Goal: Transaction & Acquisition: Purchase product/service

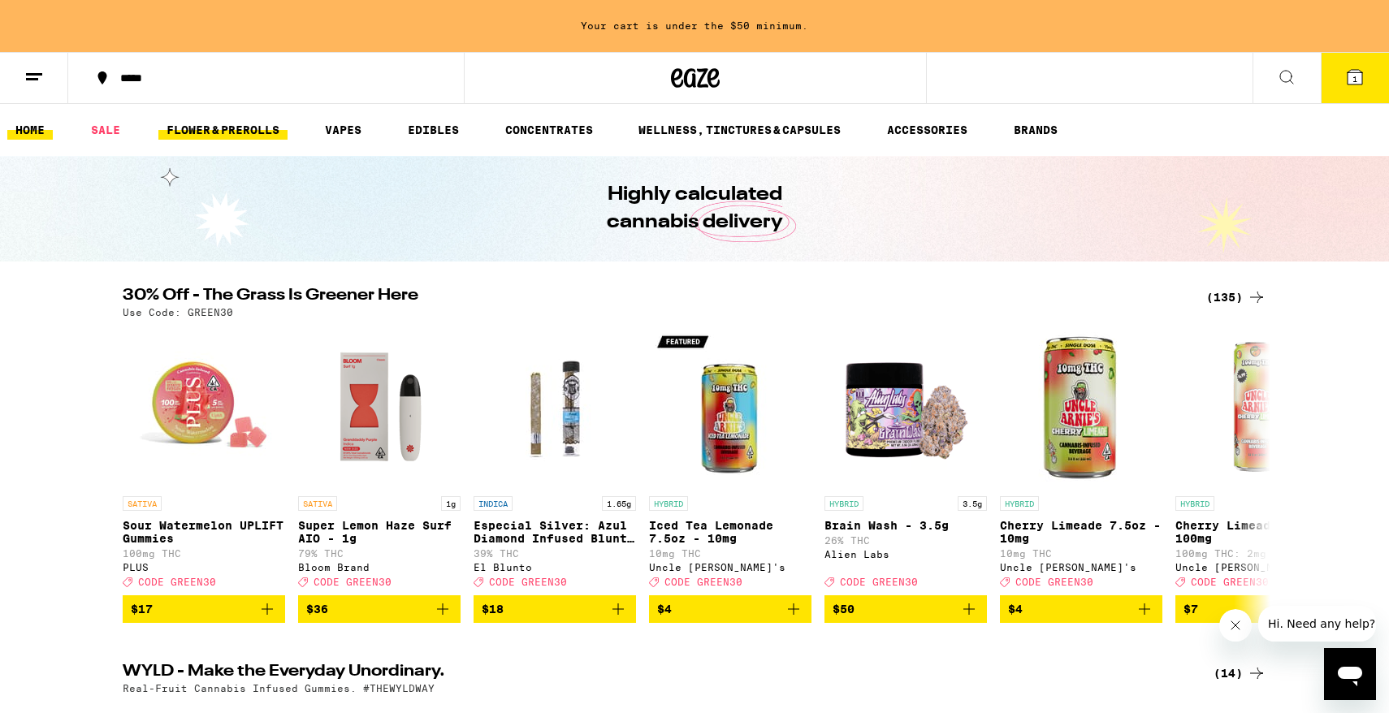
click at [262, 132] on link "FLOWER & PREROLLS" at bounding box center [222, 129] width 129 height 19
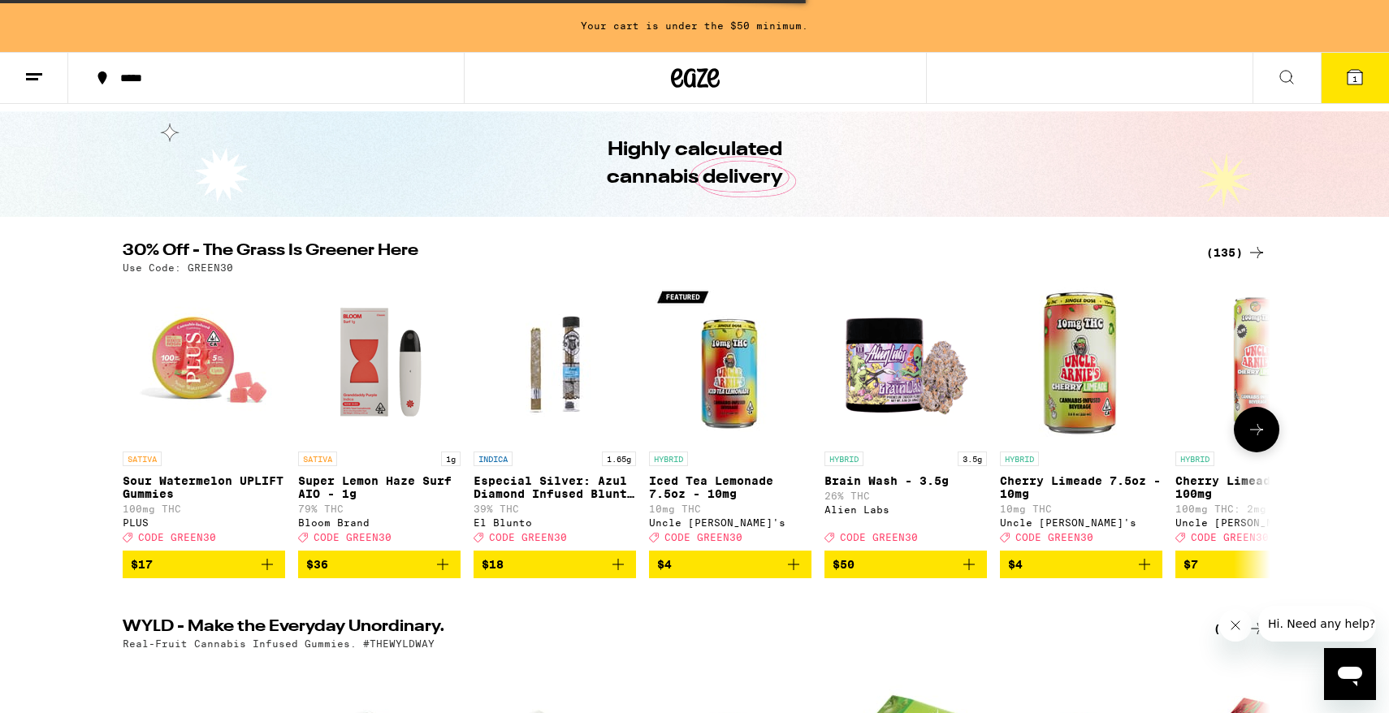
scroll to position [64, 0]
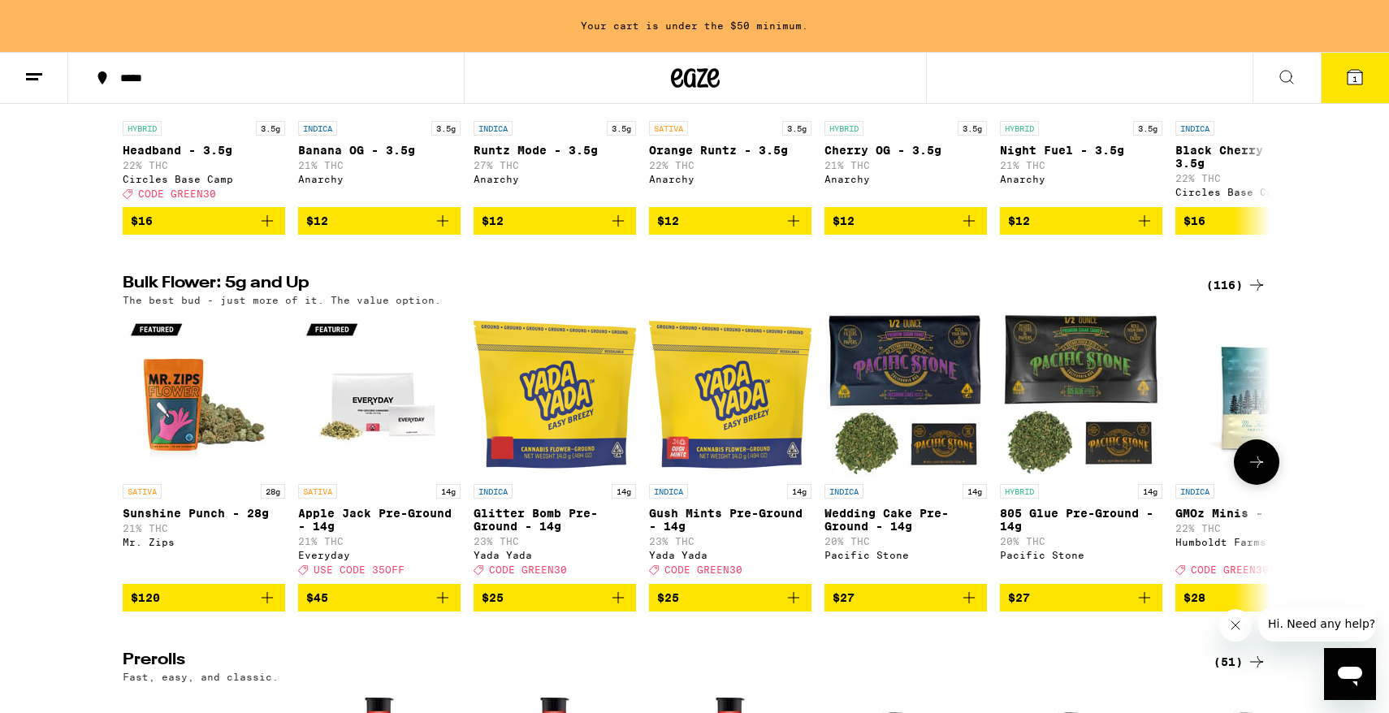
scroll to position [380, 0]
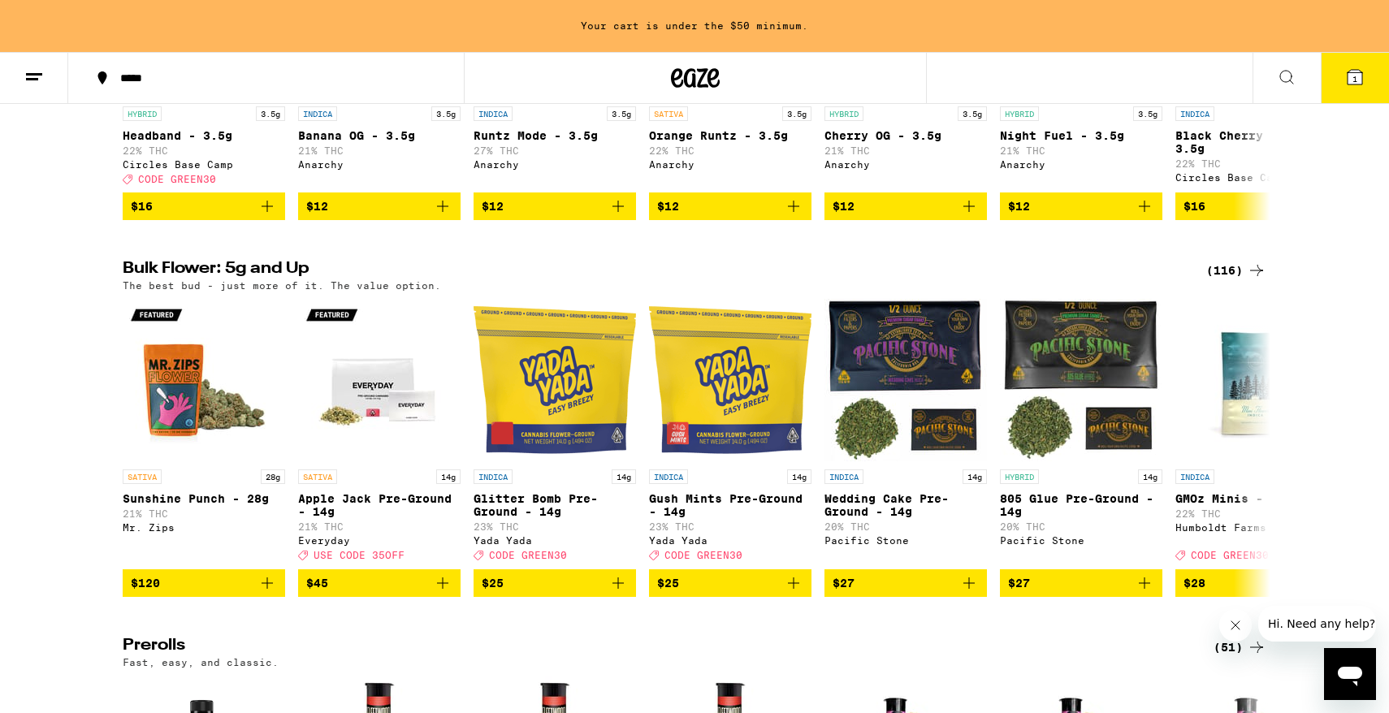
click at [1238, 280] on div "(116)" at bounding box center [1236, 270] width 60 height 19
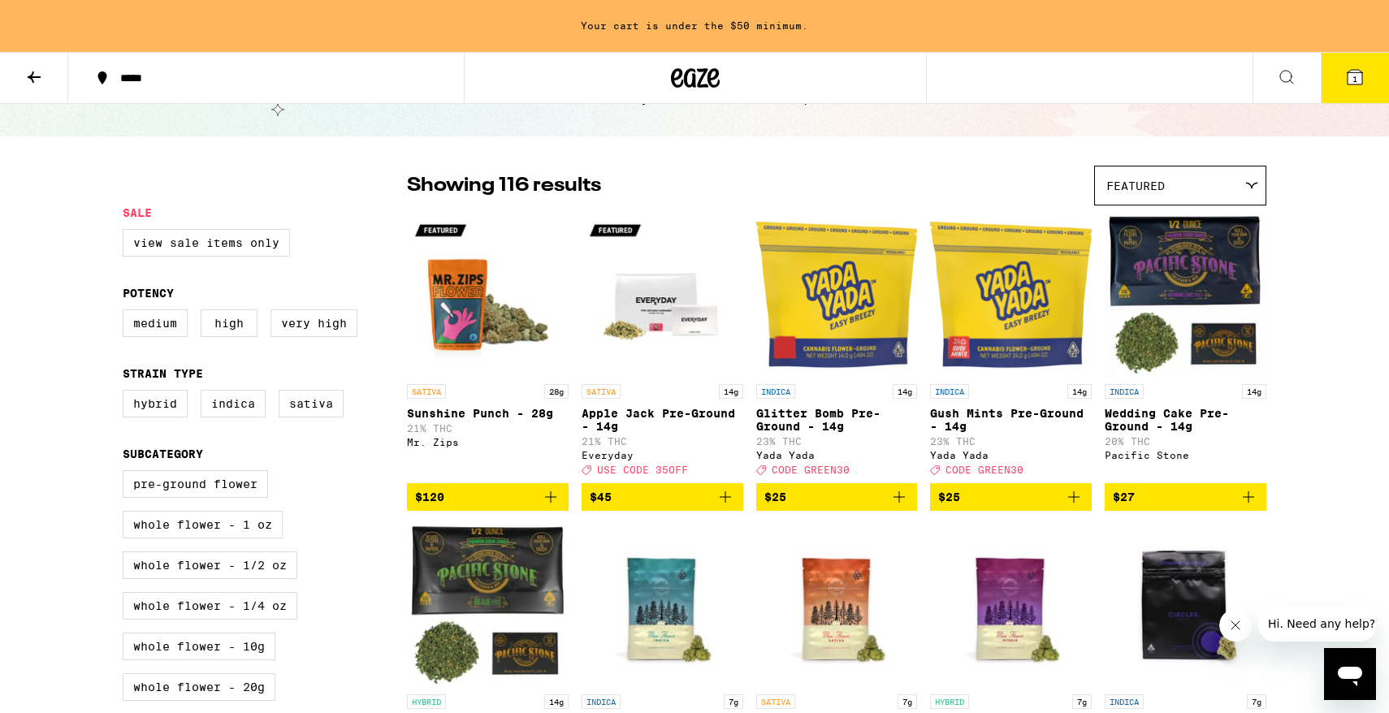
scroll to position [75, 0]
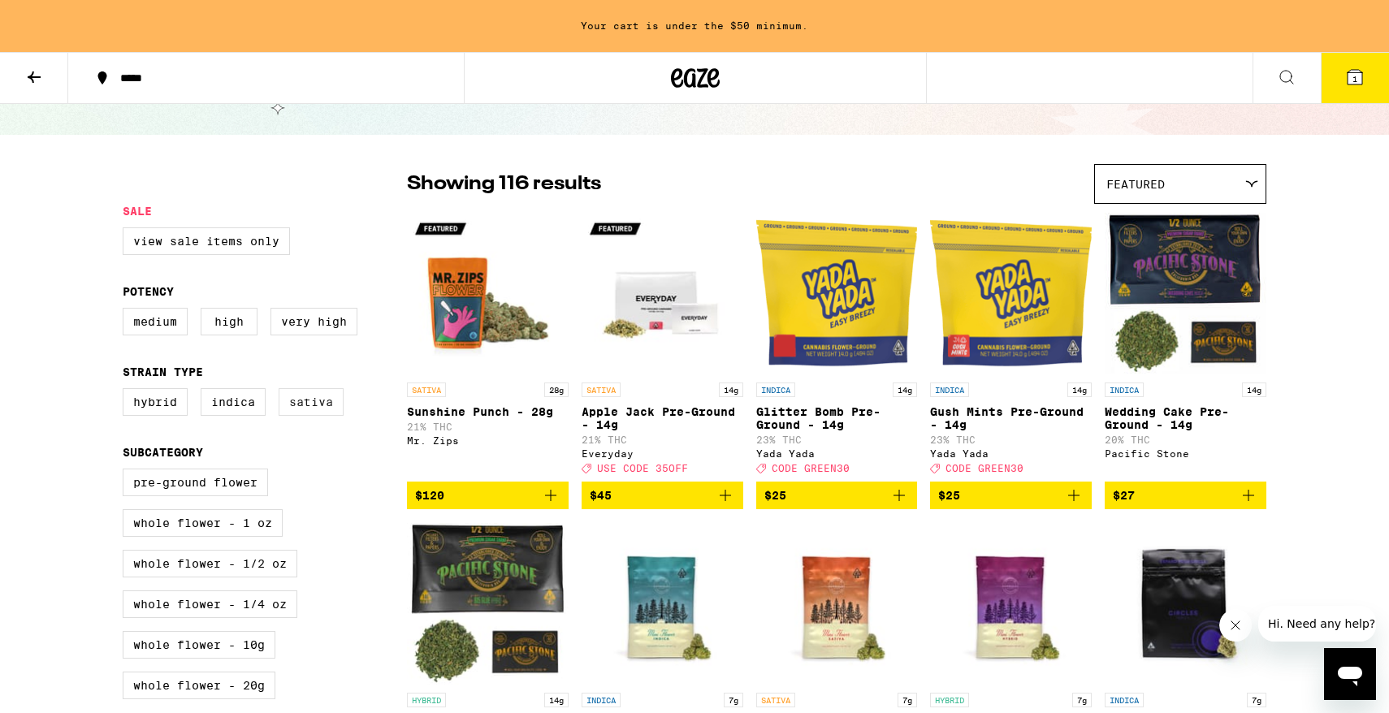
click at [341, 408] on label "Sativa" at bounding box center [311, 402] width 65 height 28
click at [127, 391] on input "Sativa" at bounding box center [126, 391] width 1 height 1
checkbox input "true"
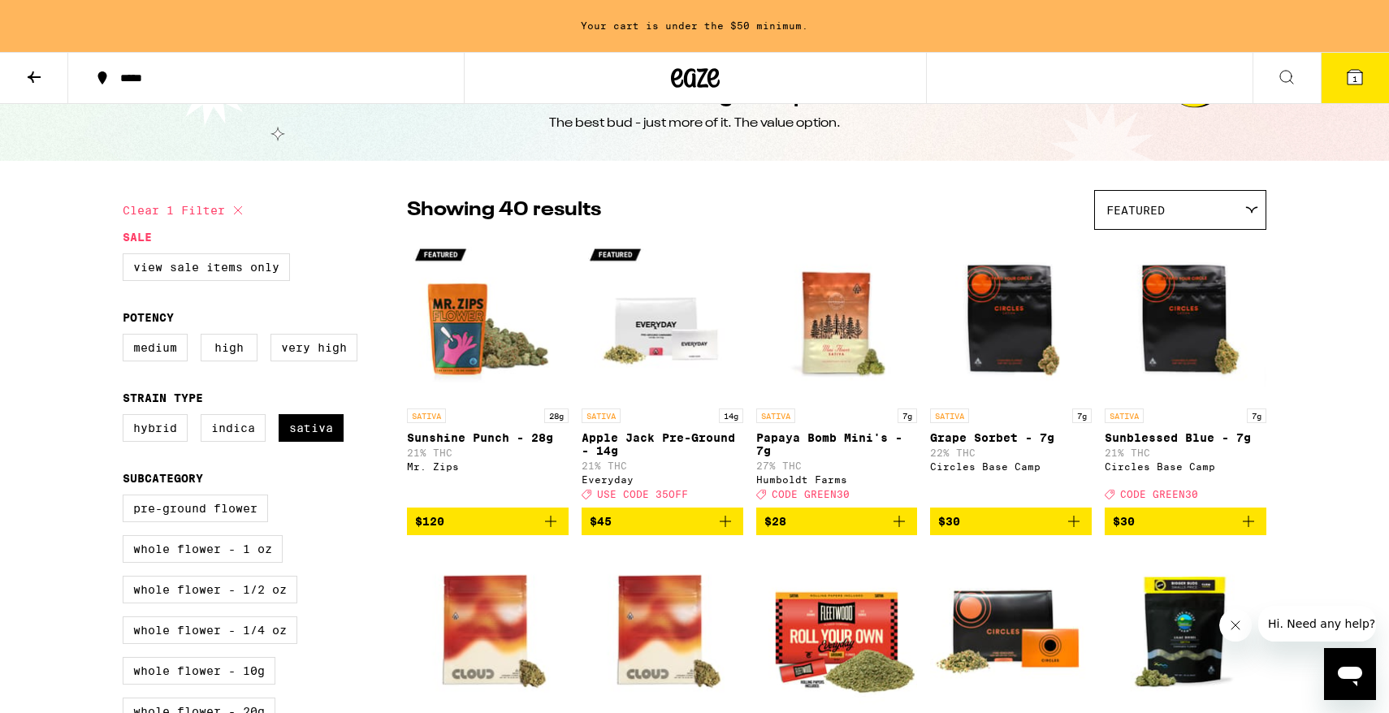
scroll to position [47, 0]
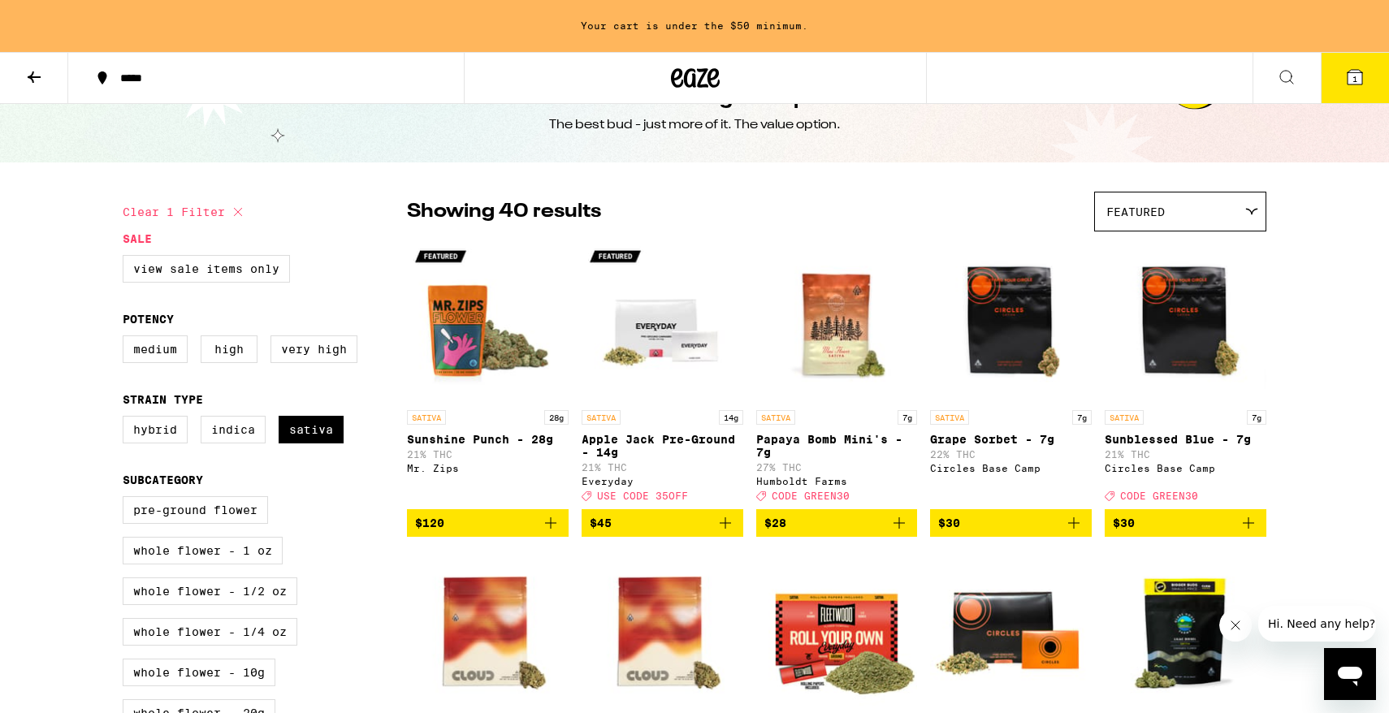
click at [1168, 203] on div "Featured" at bounding box center [1180, 211] width 171 height 38
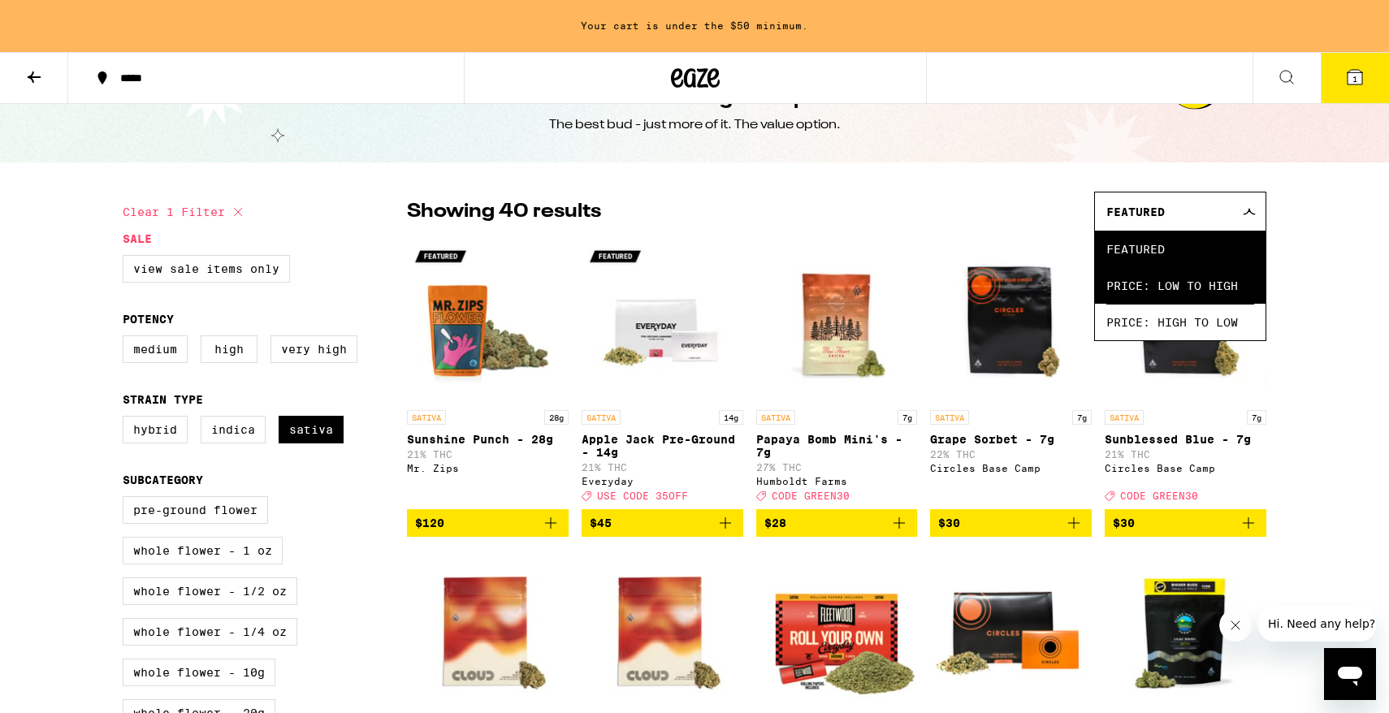
click at [1179, 277] on span "Price: Low to High" at bounding box center [1180, 285] width 148 height 37
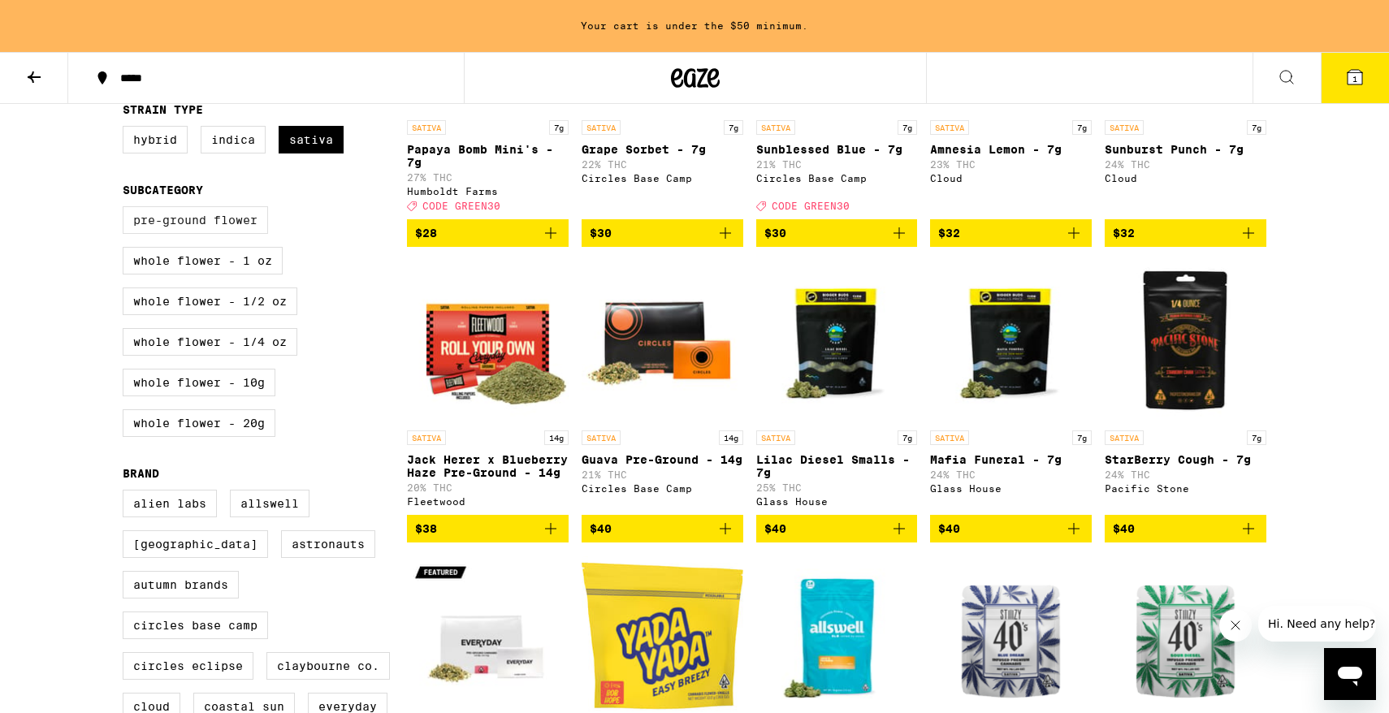
scroll to position [333, 0]
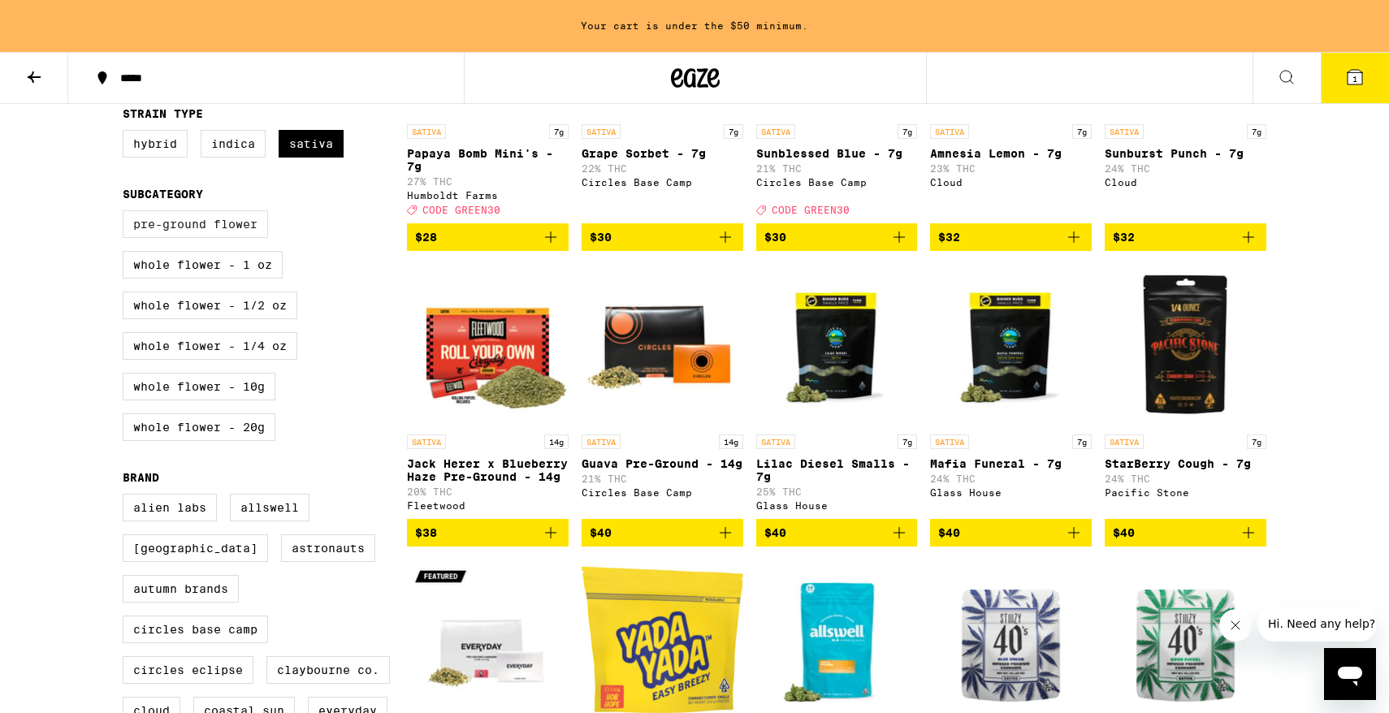
click at [218, 230] on label "Pre-ground Flower" at bounding box center [195, 224] width 145 height 28
click at [127, 214] on input "Pre-ground Flower" at bounding box center [126, 213] width 1 height 1
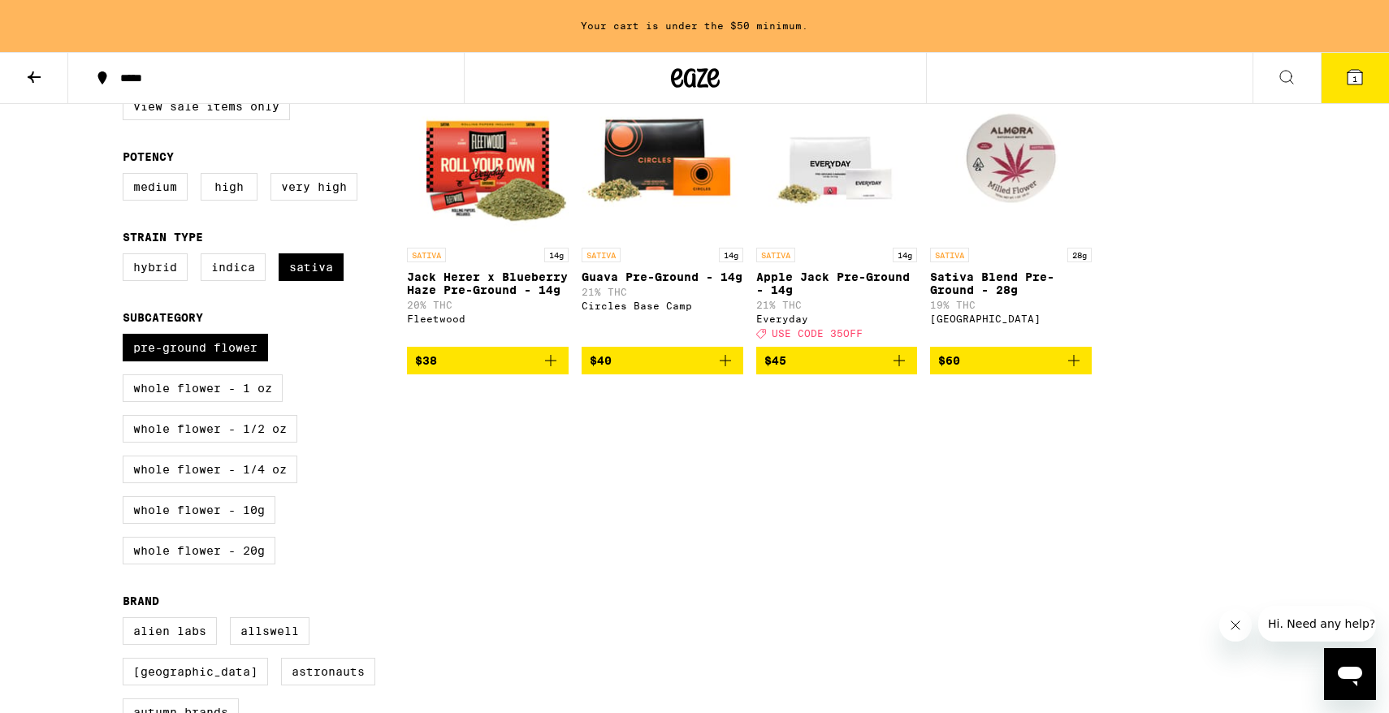
scroll to position [205, 0]
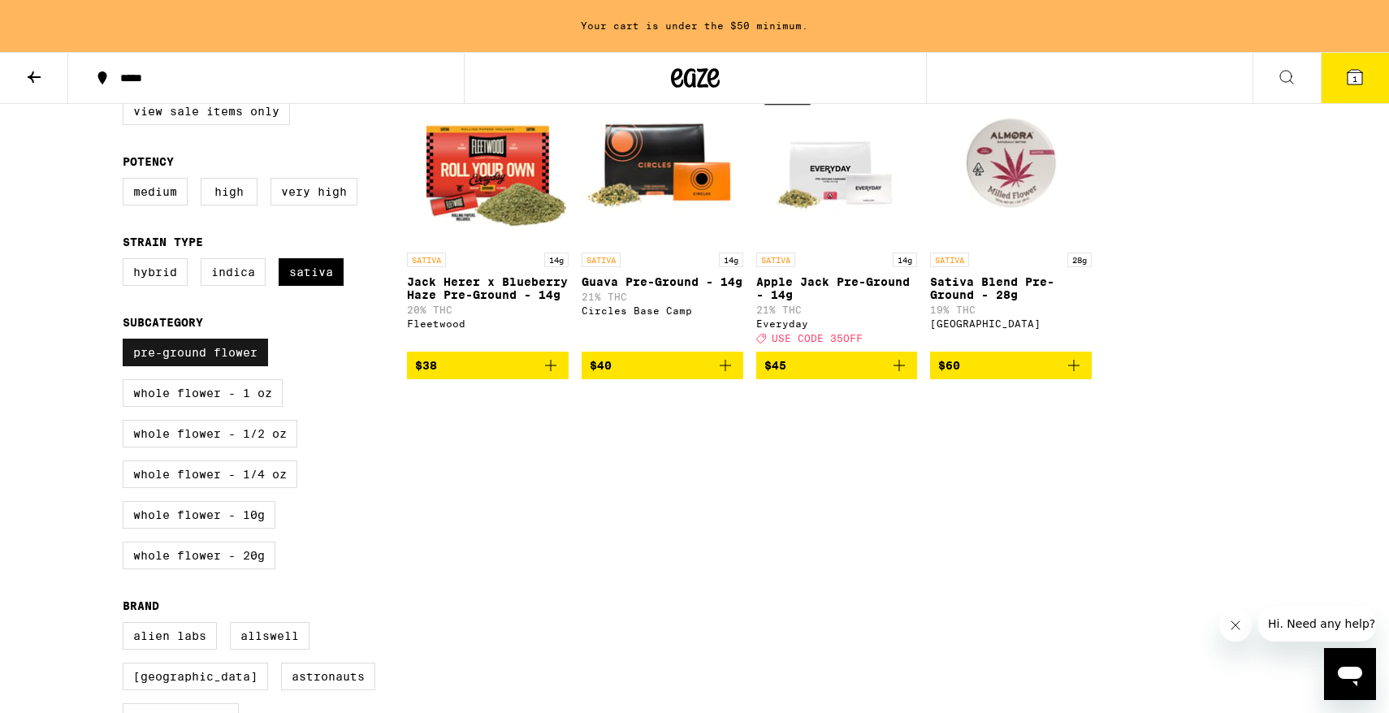
click at [239, 366] on label "Pre-ground Flower" at bounding box center [195, 353] width 145 height 28
click at [127, 342] on input "Pre-ground Flower" at bounding box center [126, 341] width 1 height 1
checkbox input "false"
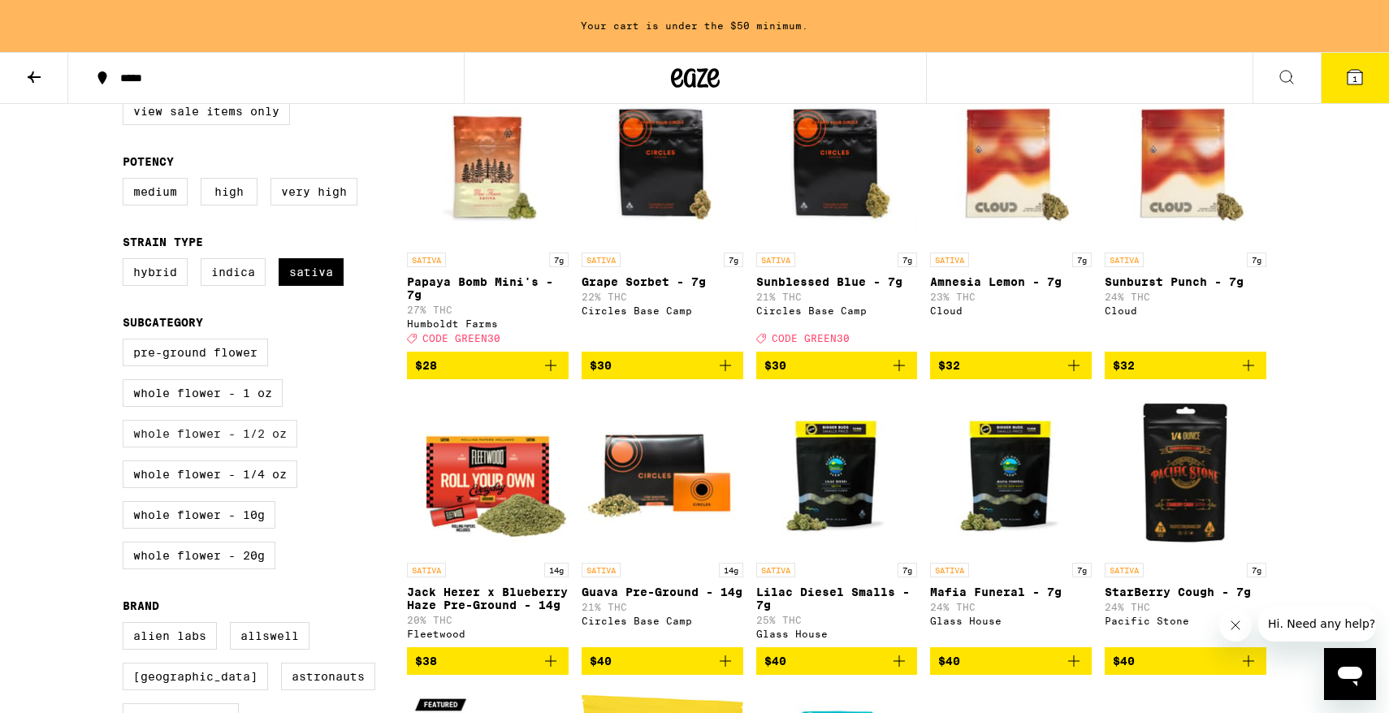
click at [247, 447] on label "Whole Flower - 1/2 oz" at bounding box center [210, 434] width 175 height 28
click at [127, 342] on input "Whole Flower - 1/2 oz" at bounding box center [126, 341] width 1 height 1
checkbox input "true"
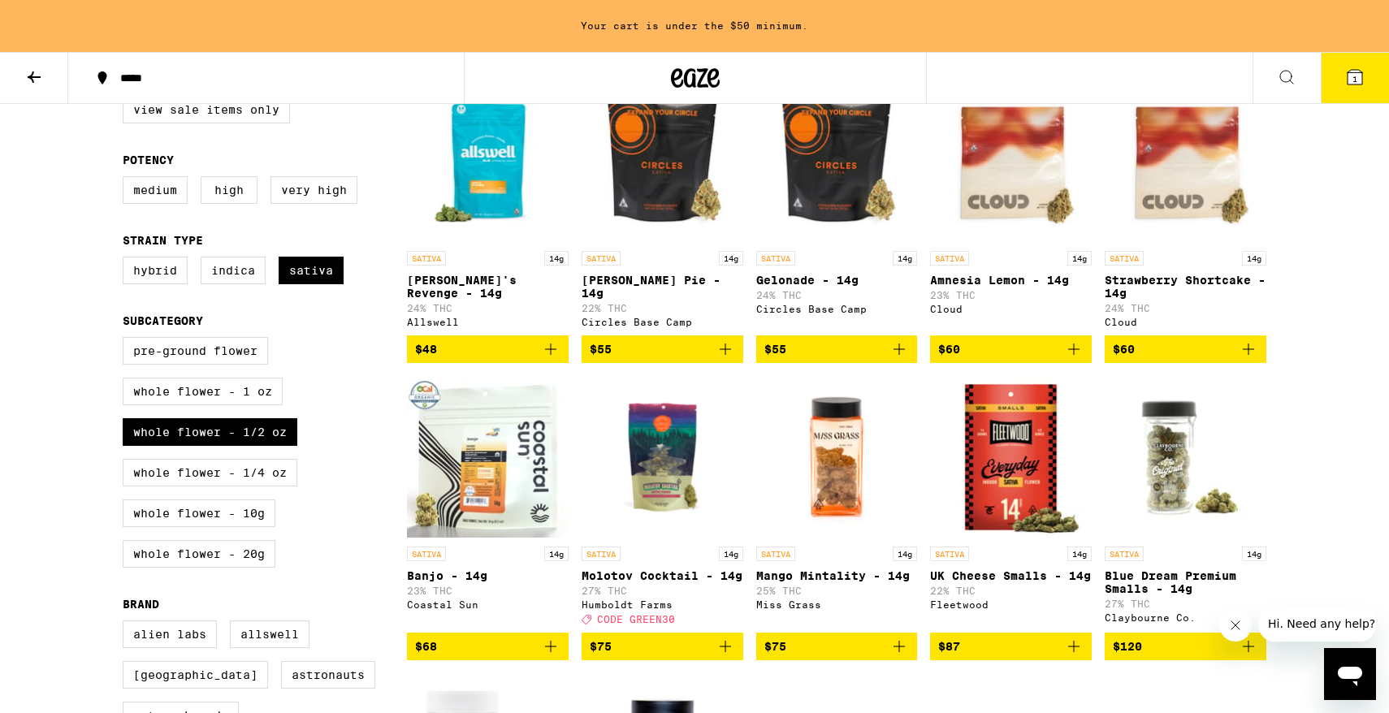
scroll to position [200, 0]
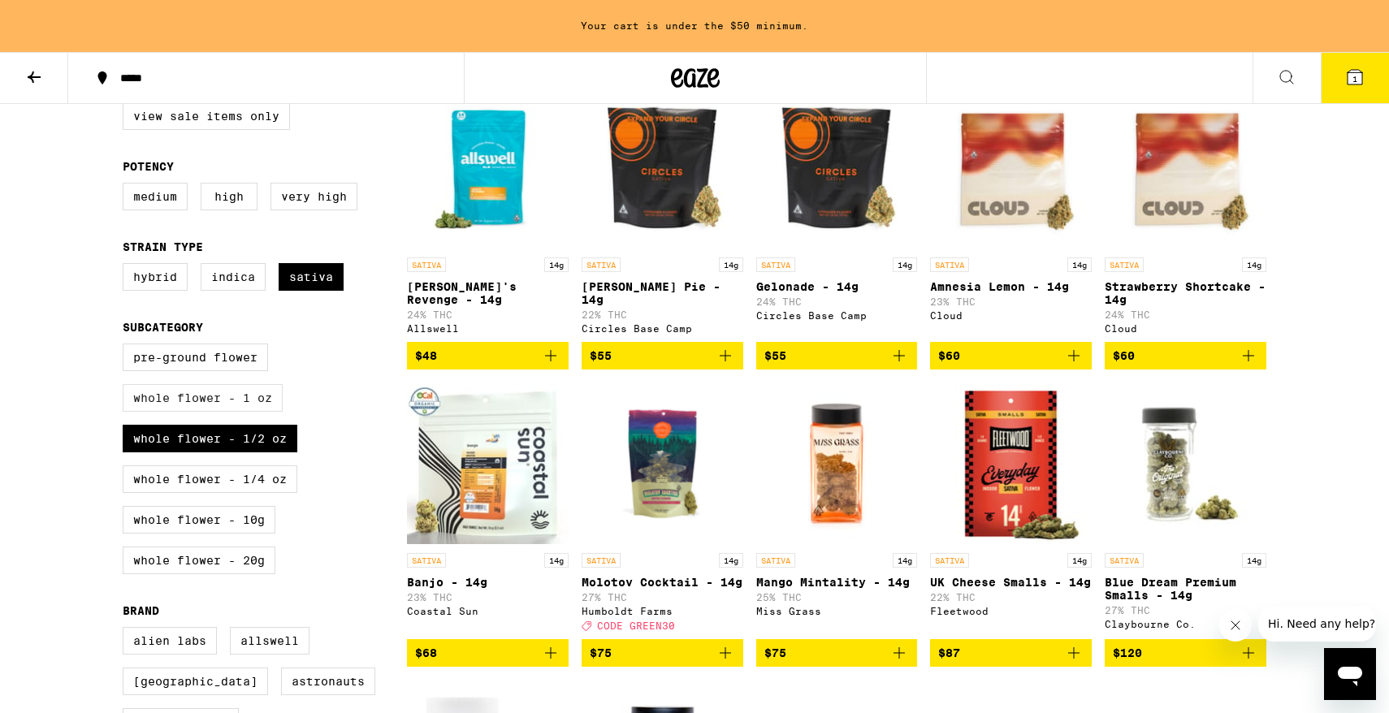
click at [250, 412] on label "Whole Flower - 1 oz" at bounding box center [203, 398] width 160 height 28
click at [127, 347] on input "Whole Flower - 1 oz" at bounding box center [126, 346] width 1 height 1
checkbox input "true"
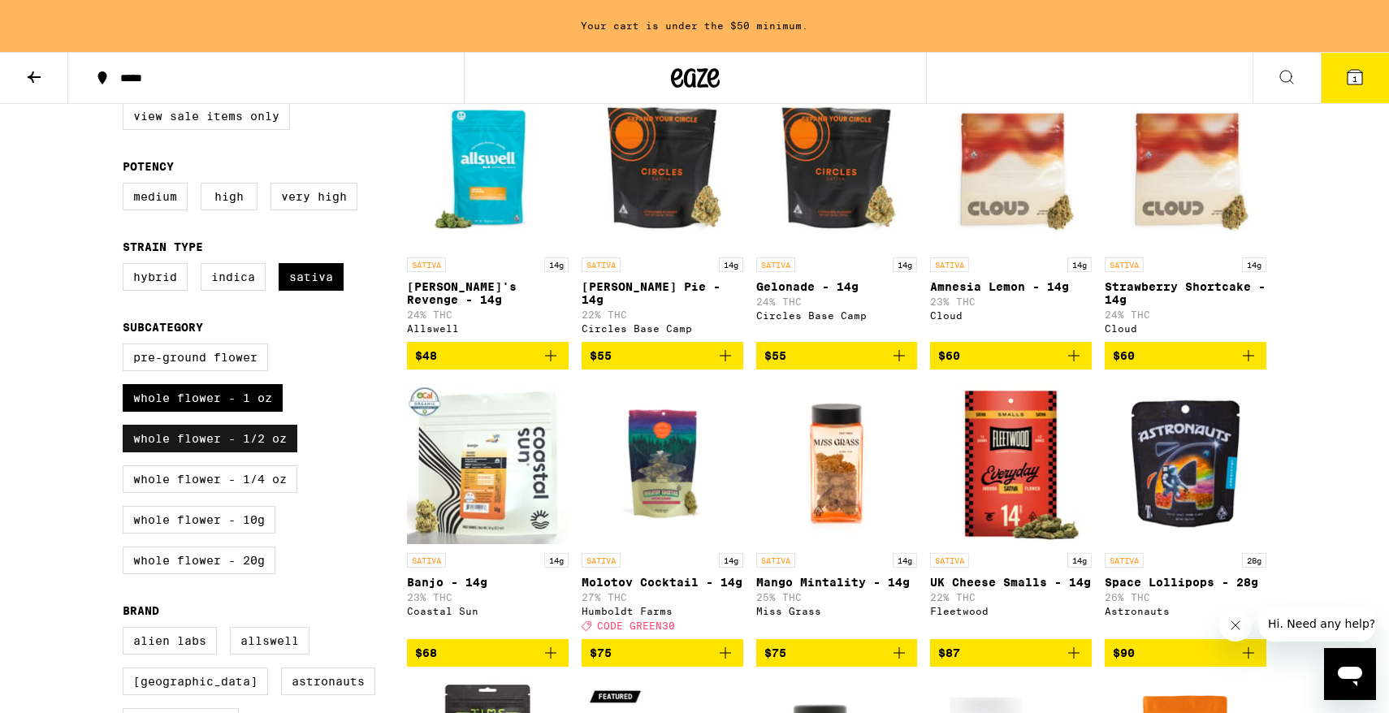
click at [270, 445] on label "Whole Flower - 1/2 oz" at bounding box center [210, 439] width 175 height 28
click at [127, 347] on input "Whole Flower - 1/2 oz" at bounding box center [126, 346] width 1 height 1
checkbox input "false"
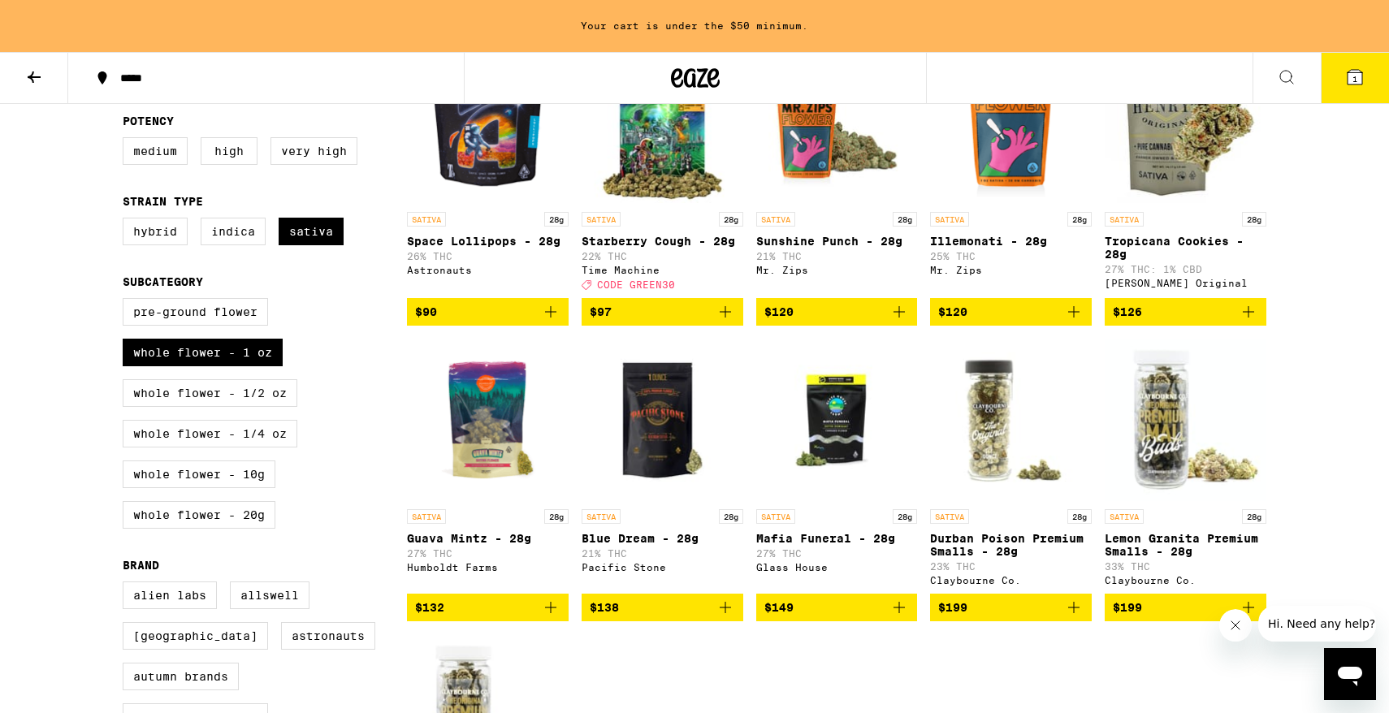
scroll to position [248, 0]
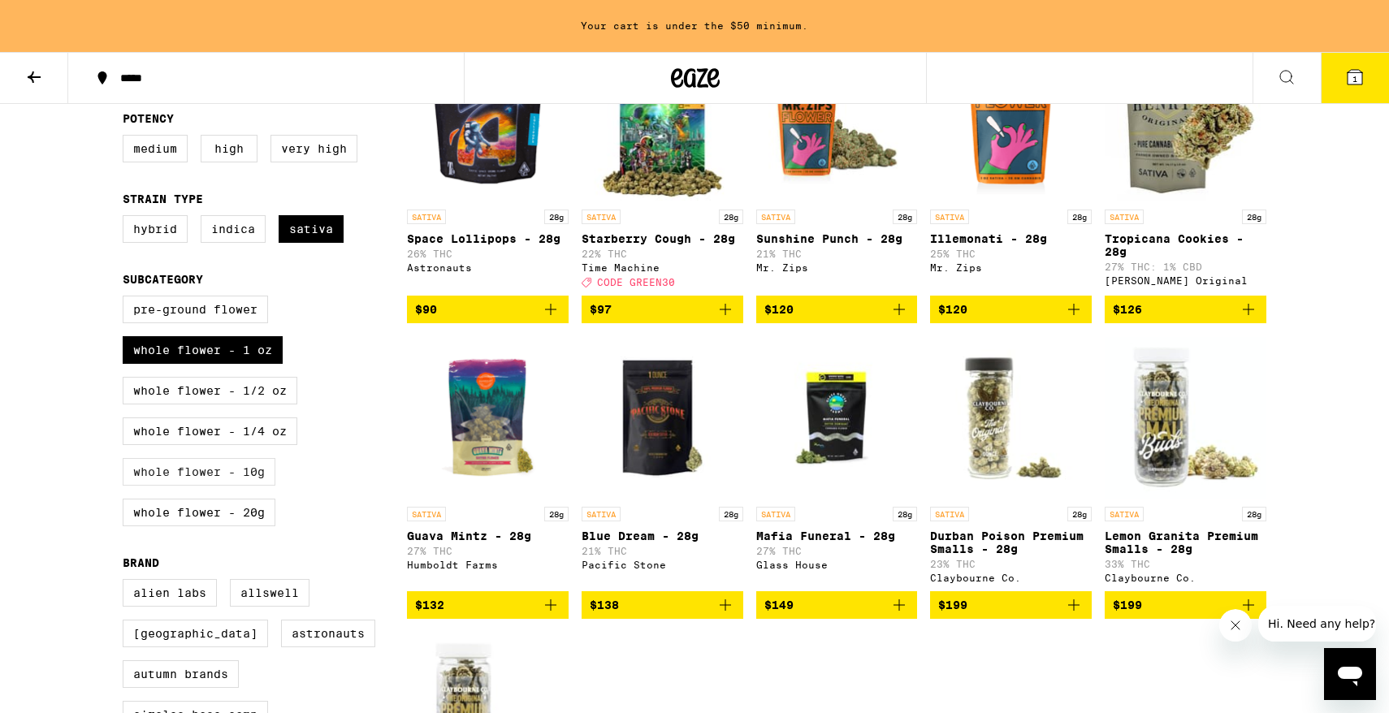
click at [250, 486] on label "Whole Flower - 10g" at bounding box center [199, 472] width 153 height 28
click at [127, 299] on input "Whole Flower - 10g" at bounding box center [126, 298] width 1 height 1
checkbox input "true"
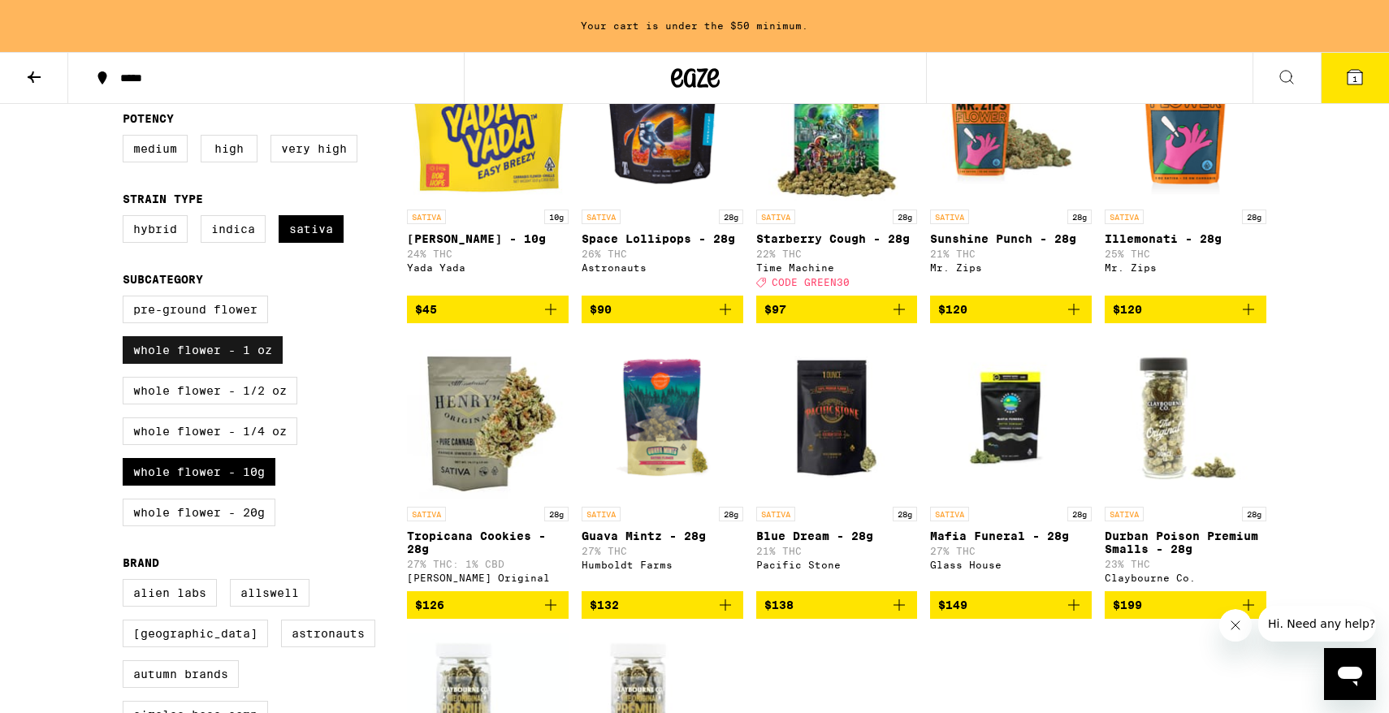
click at [259, 364] on label "Whole Flower - 1 oz" at bounding box center [203, 350] width 160 height 28
click at [127, 299] on input "Whole Flower - 1 oz" at bounding box center [126, 298] width 1 height 1
checkbox input "false"
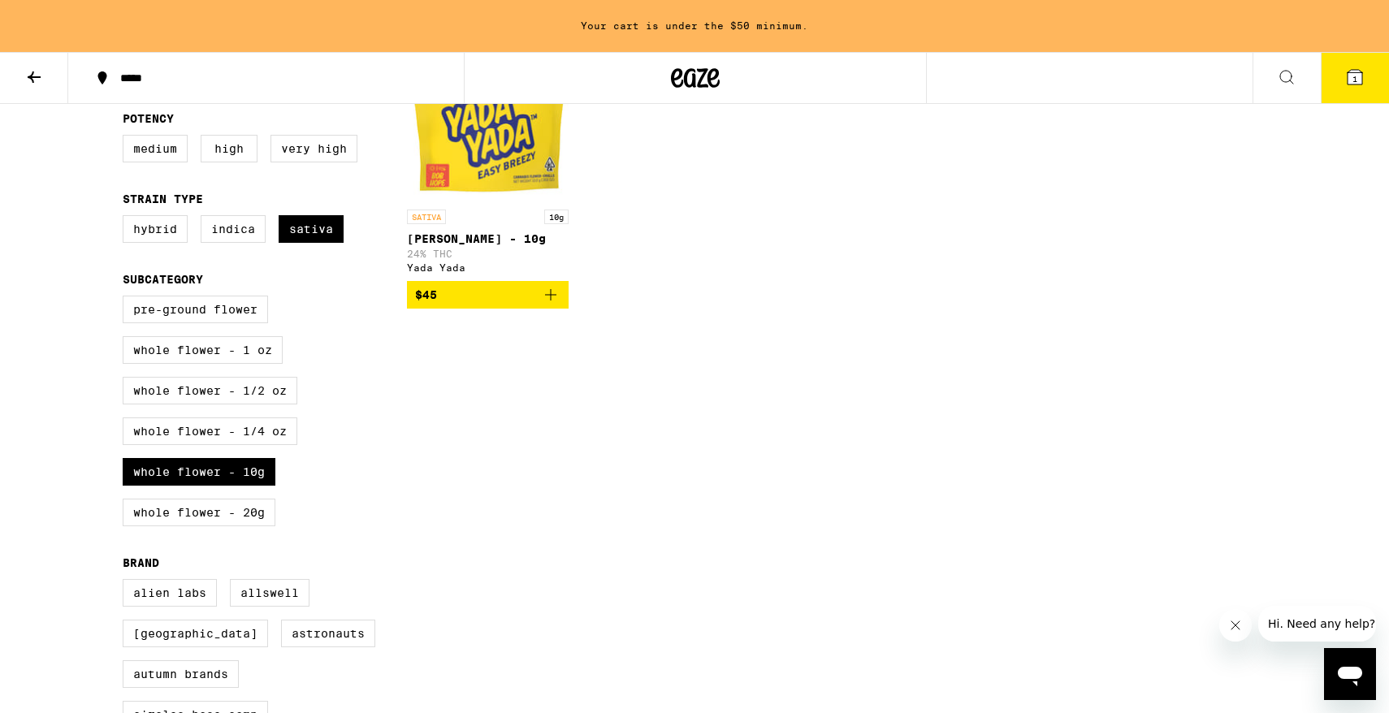
scroll to position [186, 0]
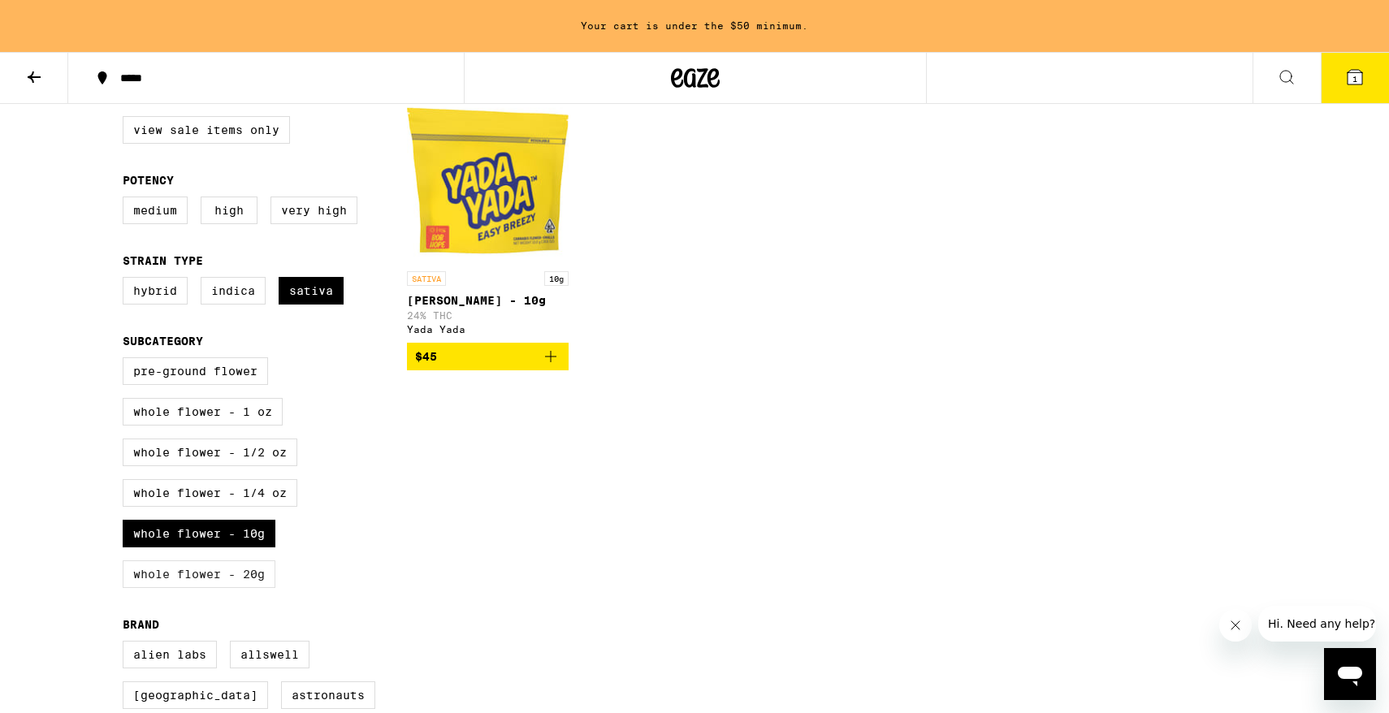
click at [239, 588] on label "Whole Flower - 20g" at bounding box center [199, 574] width 153 height 28
click at [127, 361] on input "Whole Flower - 20g" at bounding box center [126, 360] width 1 height 1
checkbox input "true"
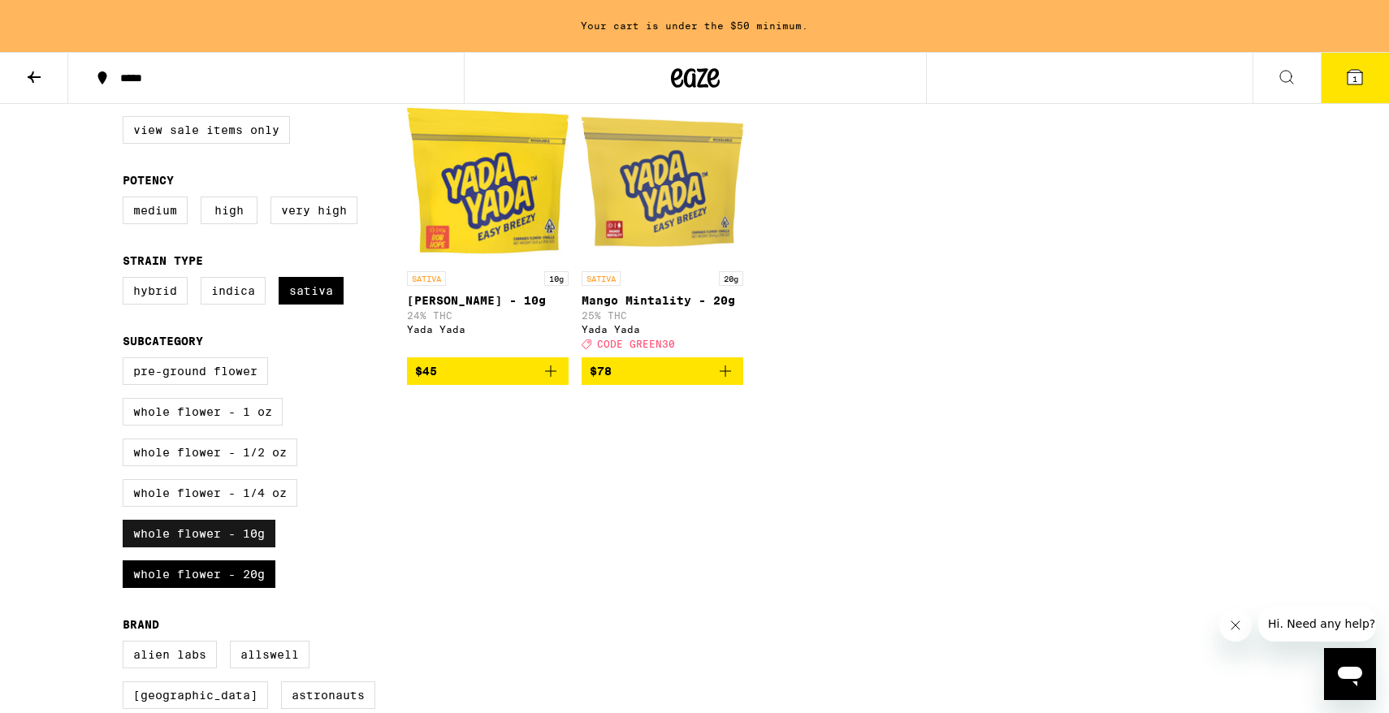
click at [244, 547] on label "Whole Flower - 10g" at bounding box center [199, 534] width 153 height 28
click at [127, 361] on input "Whole Flower - 10g" at bounding box center [126, 360] width 1 height 1
checkbox input "false"
